Goal: Task Accomplishment & Management: Manage account settings

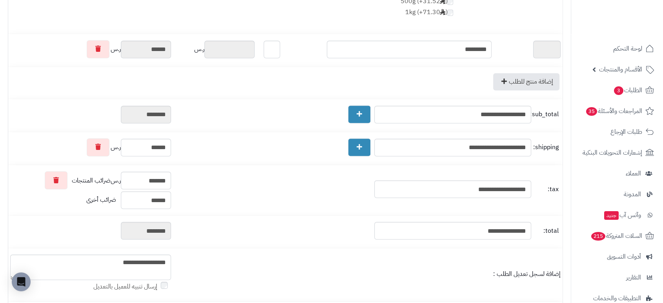
scroll to position [0, -25]
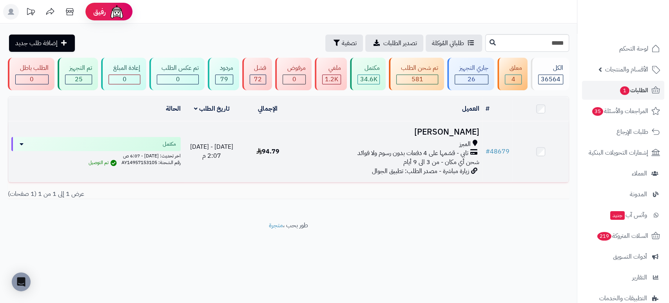
click at [444, 127] on h3 "Marwa Khalaf" at bounding box center [389, 131] width 180 height 9
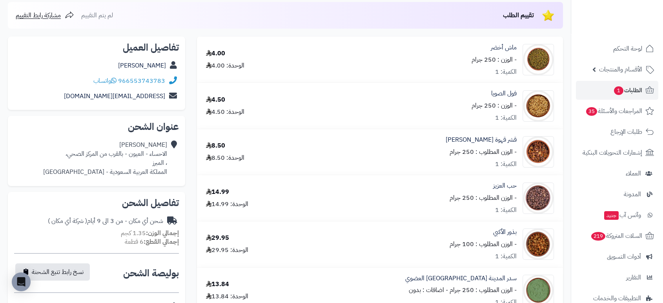
scroll to position [63, 0]
